Goal: Task Accomplishment & Management: Use online tool/utility

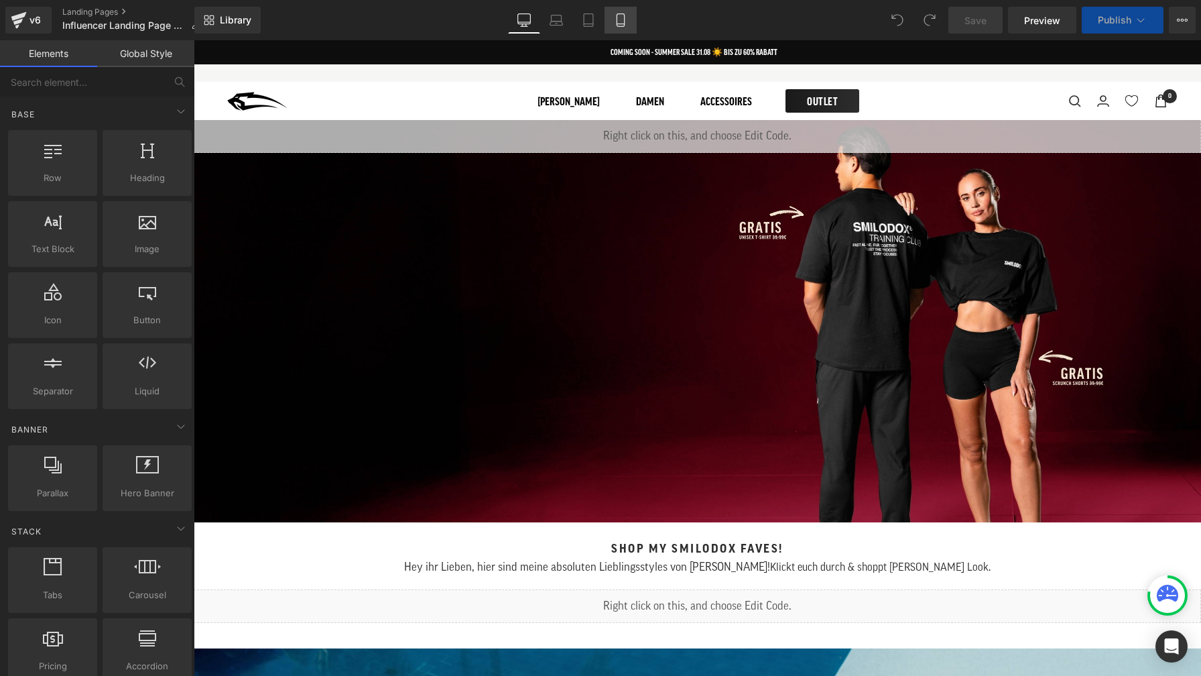
click at [615, 18] on icon at bounding box center [620, 19] width 13 height 13
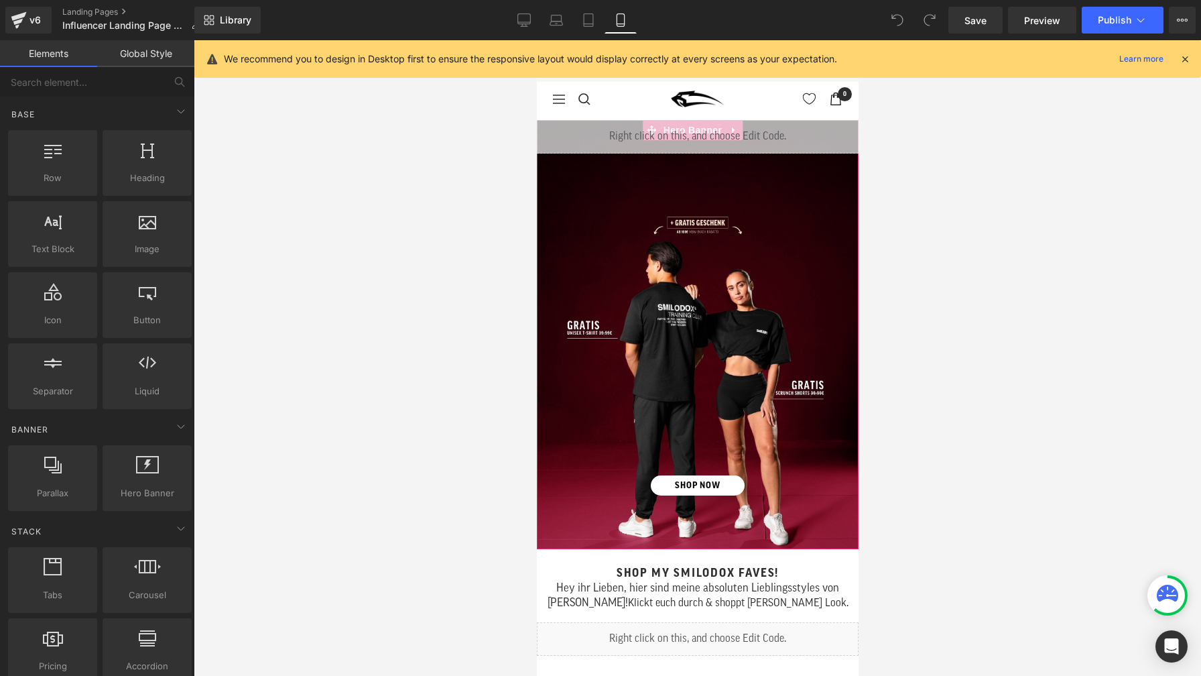
click at [695, 475] on link "SHOP NOW" at bounding box center [697, 485] width 94 height 21
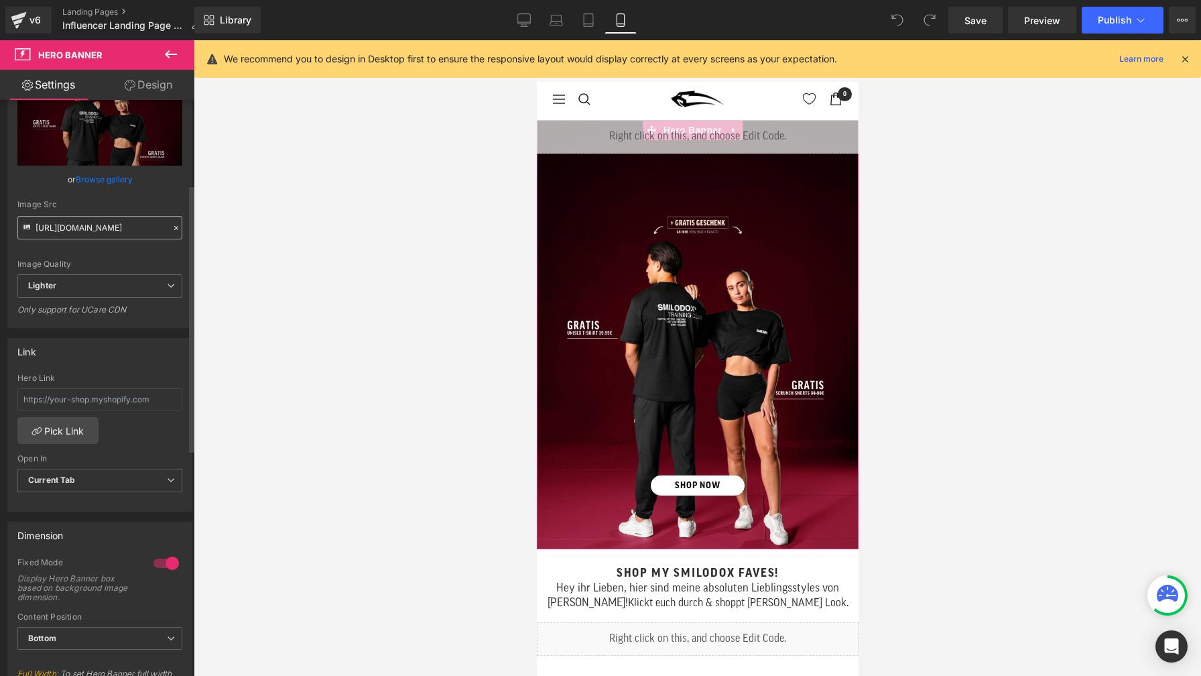
scroll to position [182, 0]
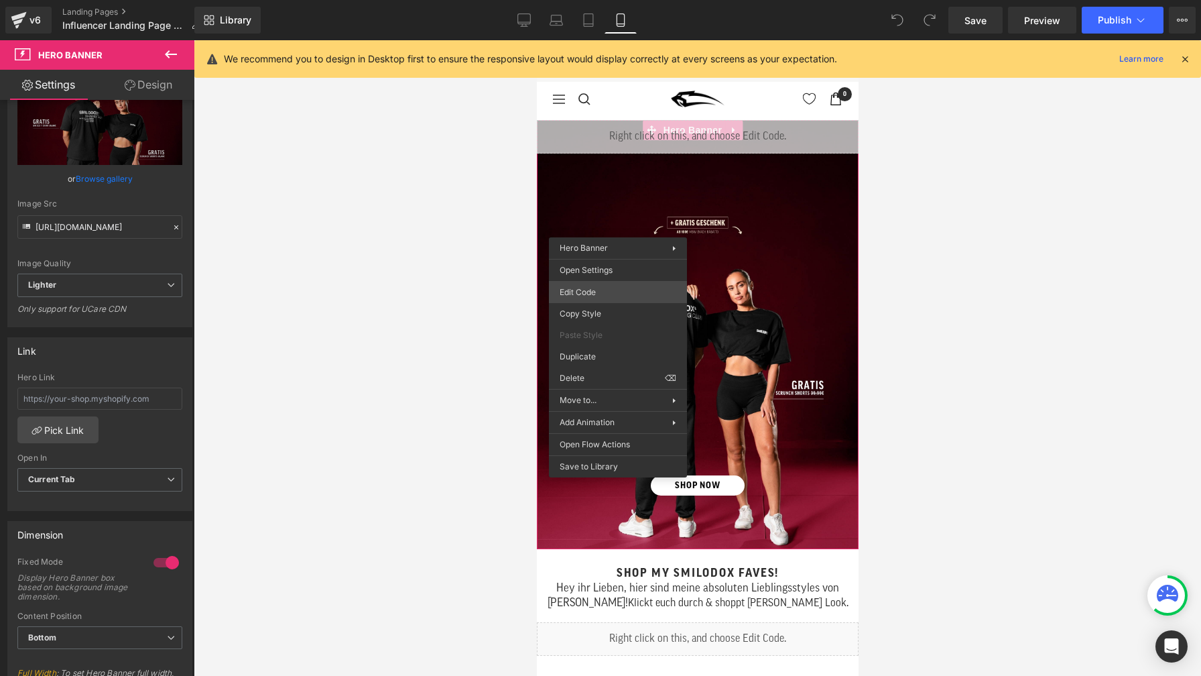
click at [610, 0] on div "You are previewing how the will restyle your page. You can not edit Elements in…" at bounding box center [600, 0] width 1201 height 0
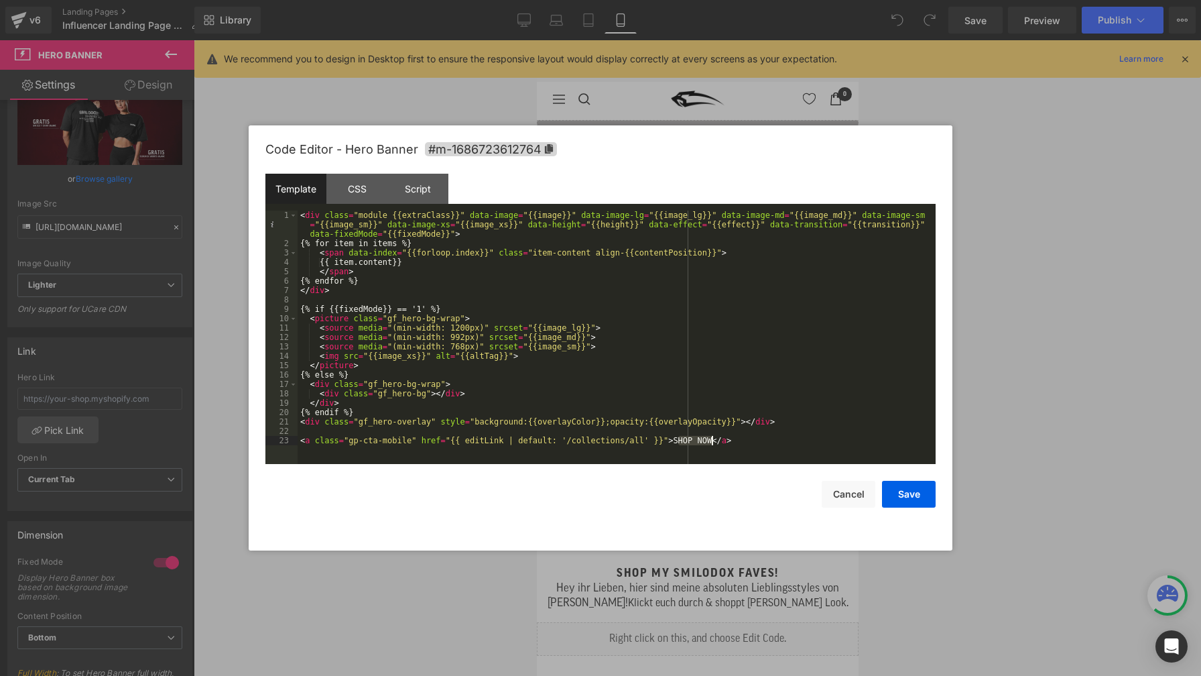
drag, startPoint x: 676, startPoint y: 437, endPoint x: 711, endPoint y: 440, distance: 35.7
click at [711, 440] on div "< div class = "module {{extraClass}}" data-image = "{{image}}" data-image-lg = …" at bounding box center [617, 356] width 638 height 291
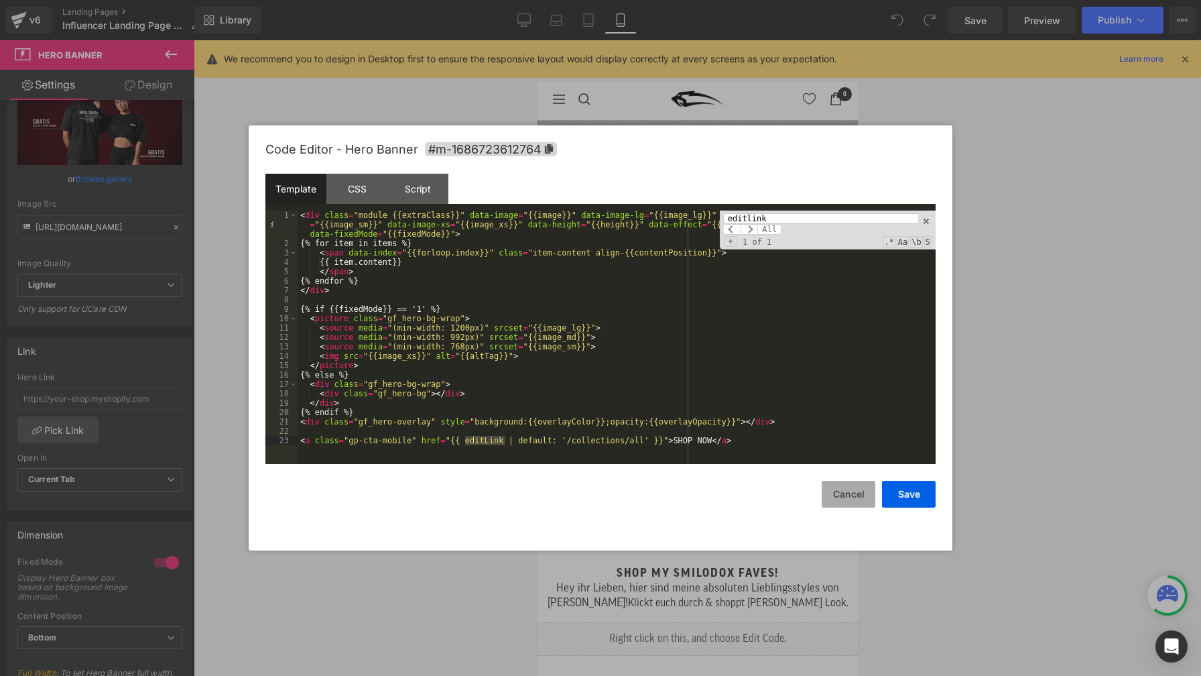
type input "editlink"
click at [843, 499] on button "Cancel" at bounding box center [849, 494] width 54 height 27
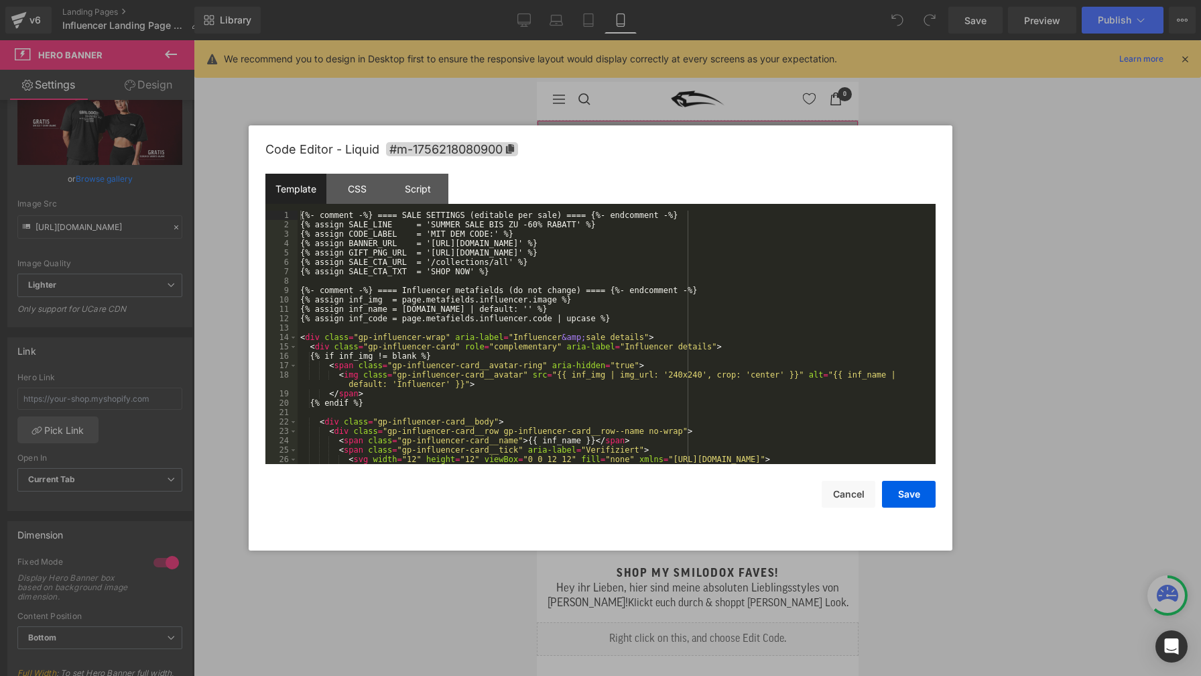
click at [678, 0] on div "You are previewing how the will restyle your page. You can not edit Elements in…" at bounding box center [600, 0] width 1201 height 0
click at [711, 323] on div "{%- comment -%} ==== SALE SETTINGS (editable per sale) ==== {%- endcomment -%} …" at bounding box center [614, 492] width 633 height 563
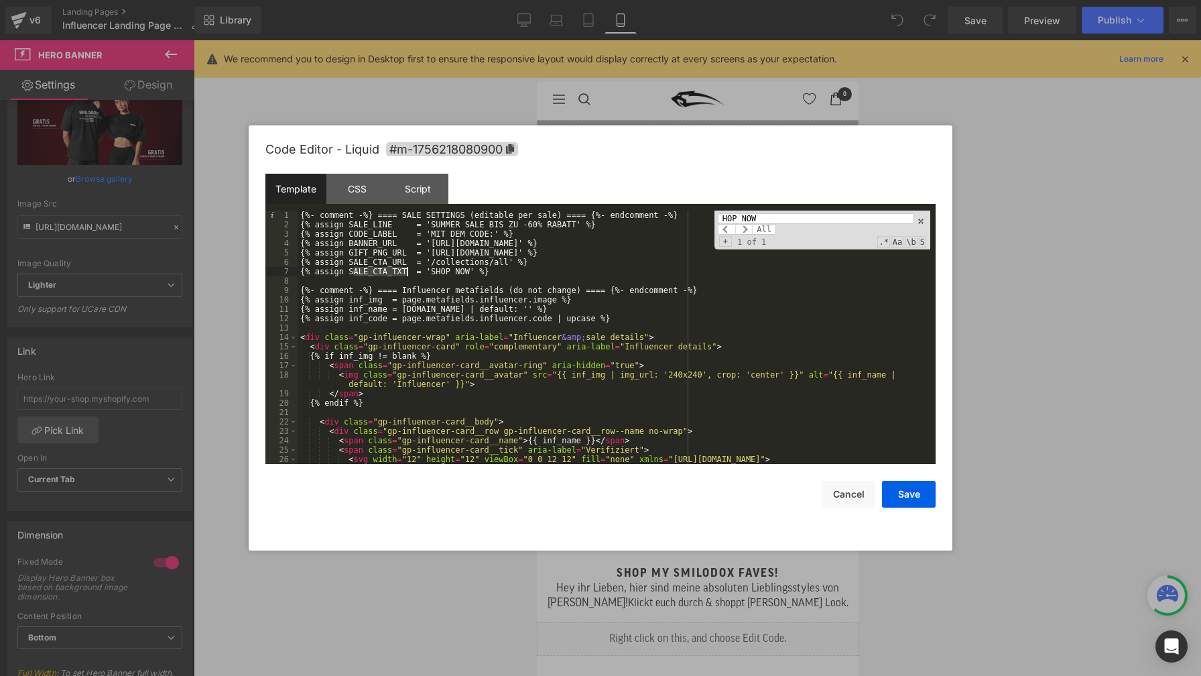
drag, startPoint x: 352, startPoint y: 271, endPoint x: 406, endPoint y: 272, distance: 54.3
click at [406, 272] on div "{%- comment -%} ==== SALE SETTINGS (editable per sale) ==== {%- endcomment -%} …" at bounding box center [614, 492] width 633 height 563
type input "ALE_CTA_TXT"
click at [745, 229] on span at bounding box center [743, 229] width 17 height 11
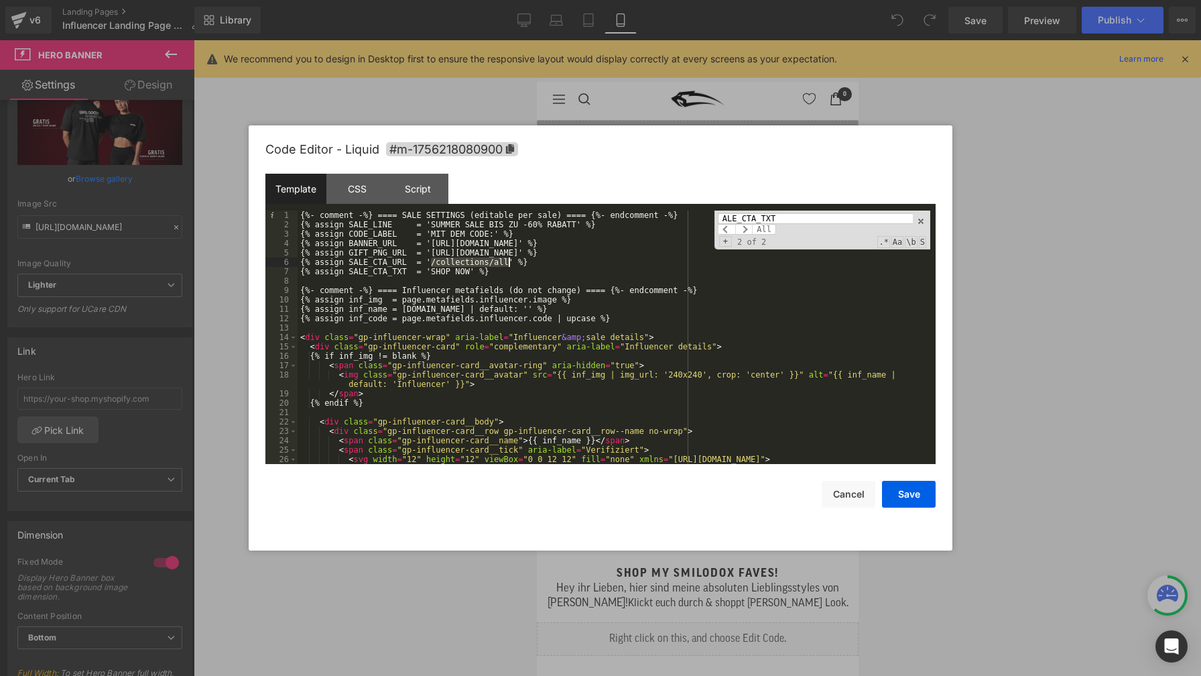
drag, startPoint x: 430, startPoint y: 263, endPoint x: 508, endPoint y: 264, distance: 77.8
click at [508, 264] on div "{%- comment -%} ==== SALE SETTINGS (editable per sale) ==== {%- endcomment -%} …" at bounding box center [614, 492] width 633 height 563
click at [845, 498] on button "Cancel" at bounding box center [849, 494] width 54 height 27
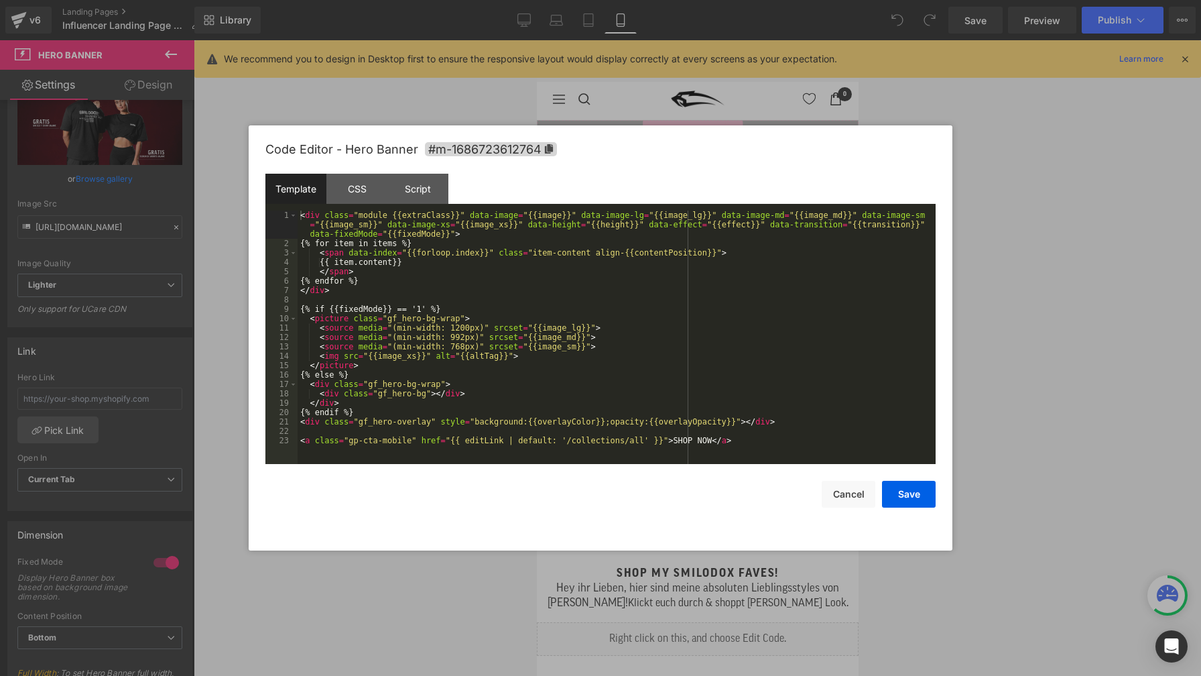
click at [691, 0] on div "You are previewing how the will restyle your page. You can not edit Elements in…" at bounding box center [600, 0] width 1201 height 0
drag, startPoint x: 449, startPoint y: 440, endPoint x: 662, endPoint y: 444, distance: 213.2
click at [662, 444] on div "< div class = "module {{extraClass}}" data-image = "{{image}}" data-image-lg = …" at bounding box center [617, 356] width 638 height 291
click at [900, 501] on button "Save" at bounding box center [909, 494] width 54 height 27
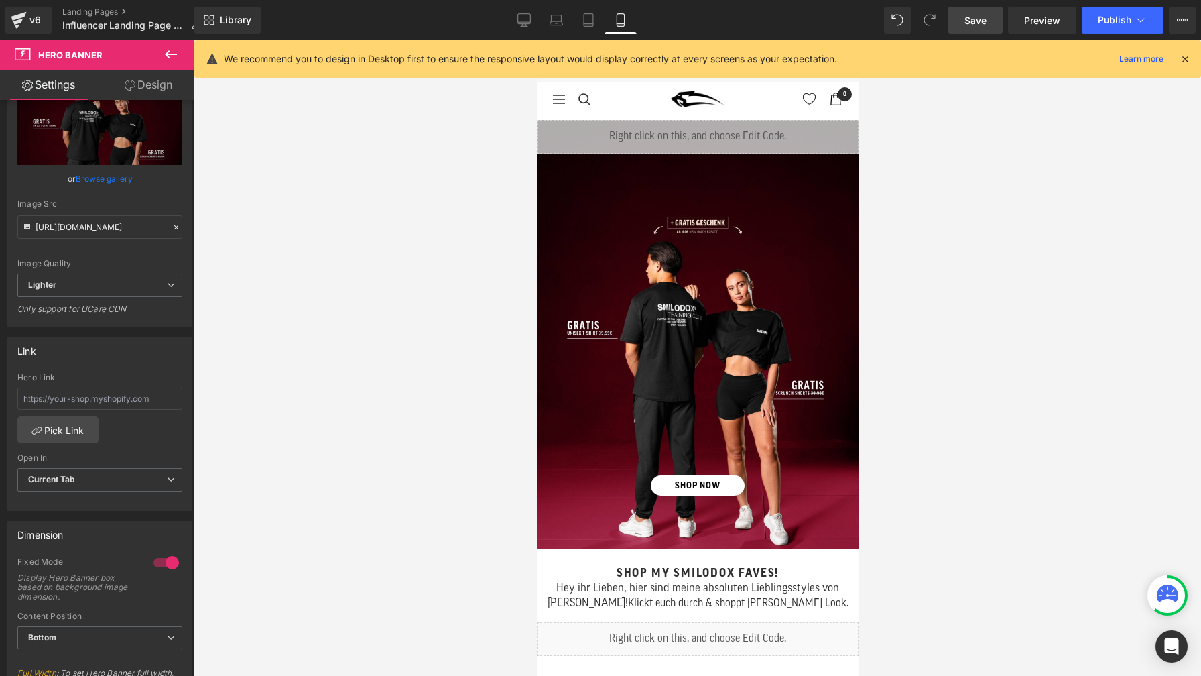
click at [963, 25] on link "Save" at bounding box center [976, 20] width 54 height 27
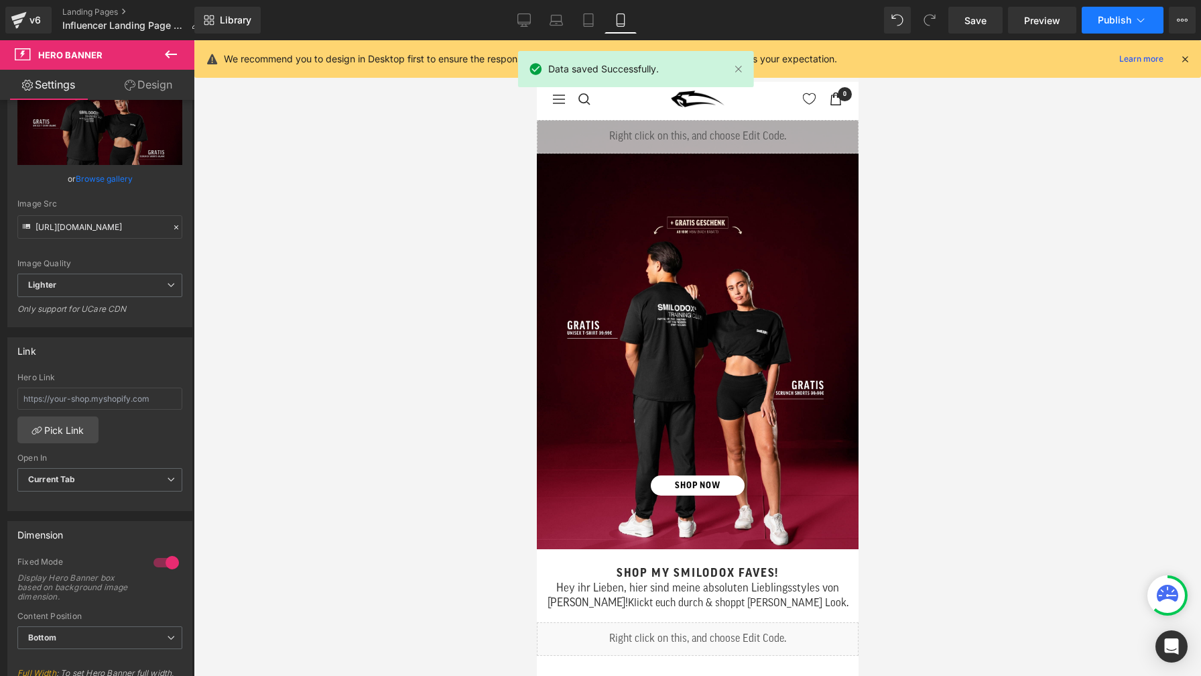
click at [1102, 24] on span "Publish" at bounding box center [1115, 20] width 34 height 11
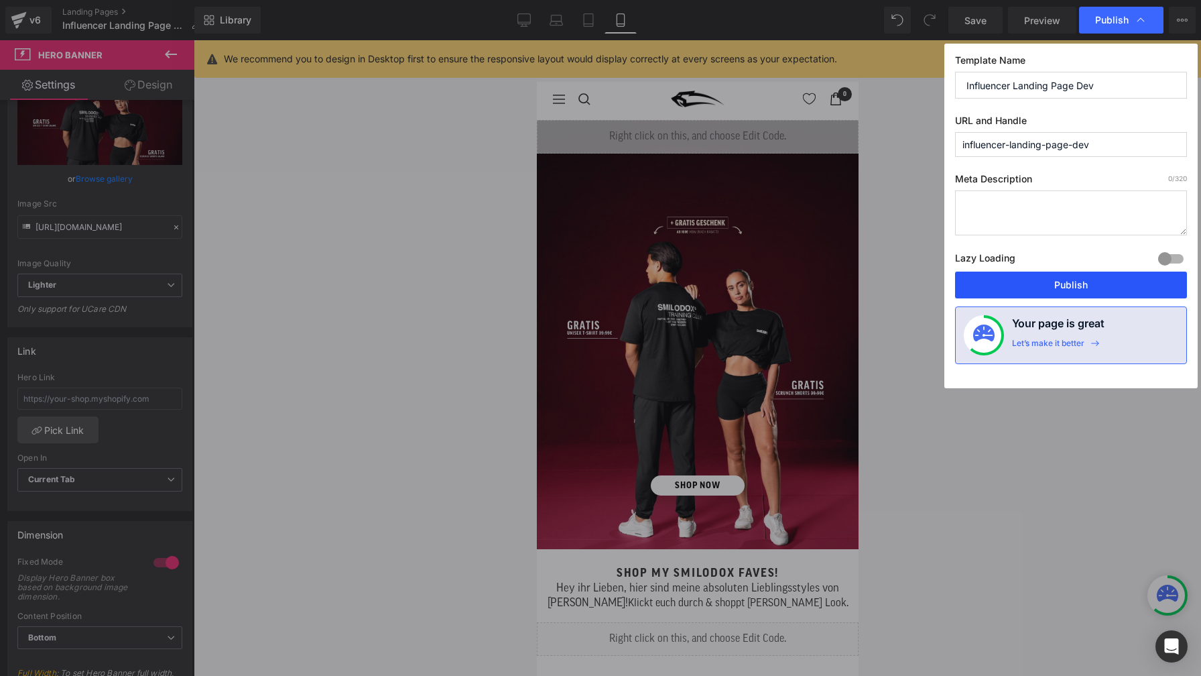
click at [1087, 289] on button "Publish" at bounding box center [1071, 285] width 232 height 27
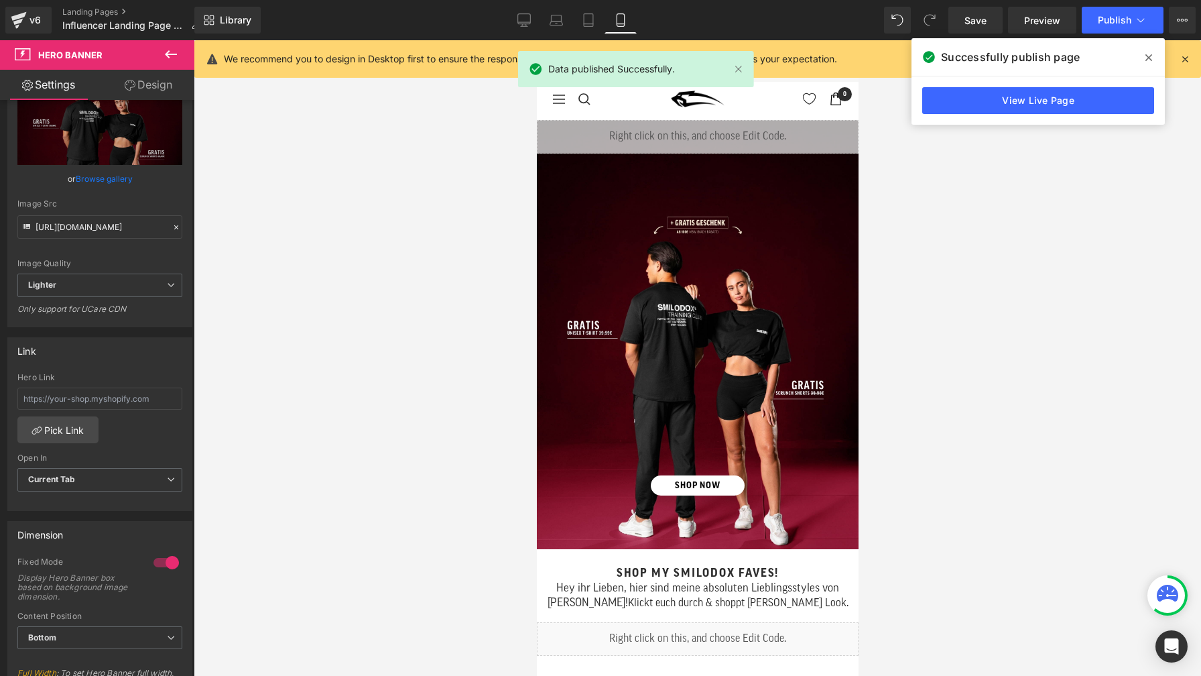
click at [1147, 59] on icon at bounding box center [1149, 57] width 7 height 7
